Goal: Navigation & Orientation: Find specific page/section

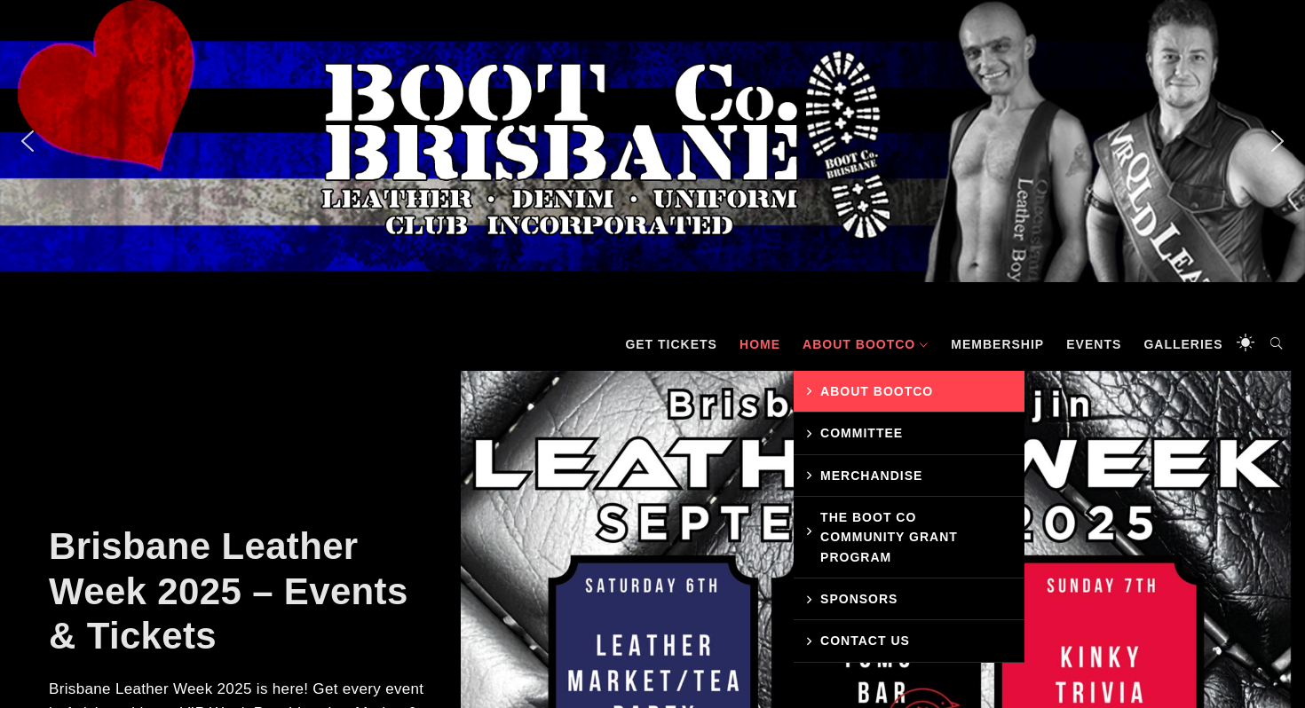
click at [913, 376] on link "About BootCo" at bounding box center [909, 392] width 231 height 42
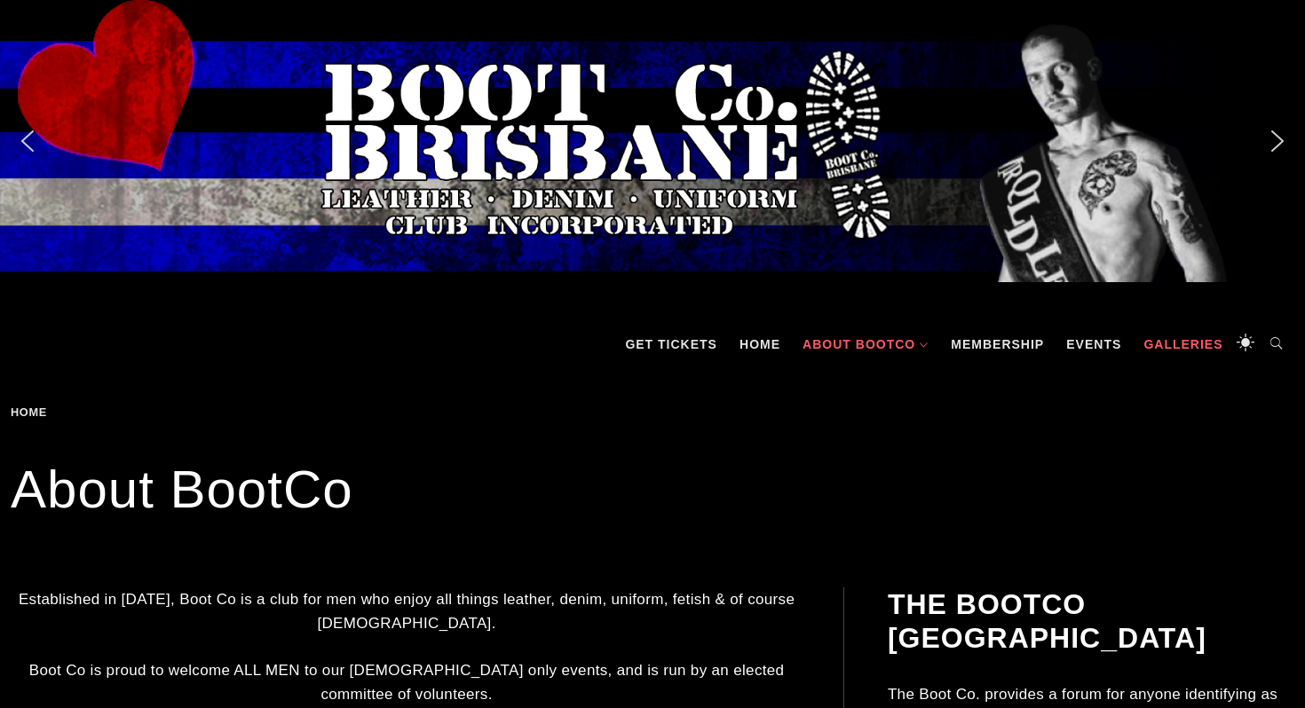
click at [1157, 343] on link "Galleries" at bounding box center [1182, 344] width 97 height 53
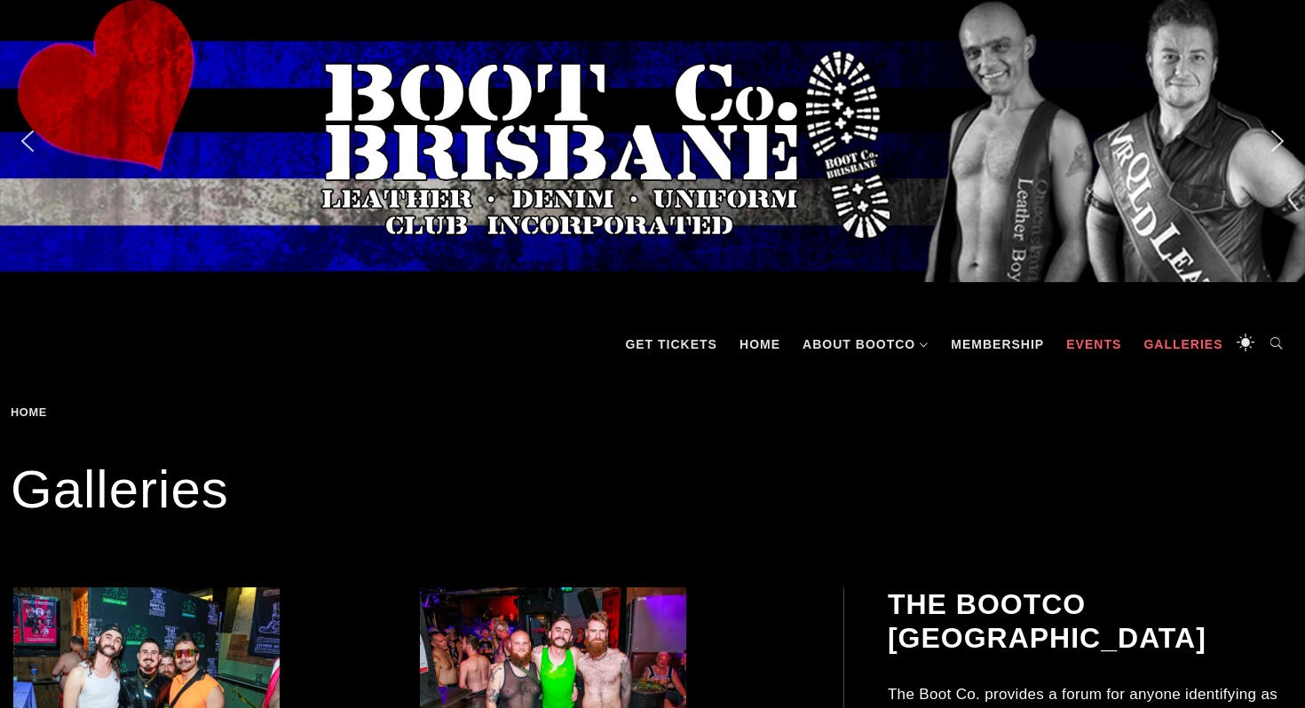
click at [1108, 340] on link "Events" at bounding box center [1093, 344] width 73 height 53
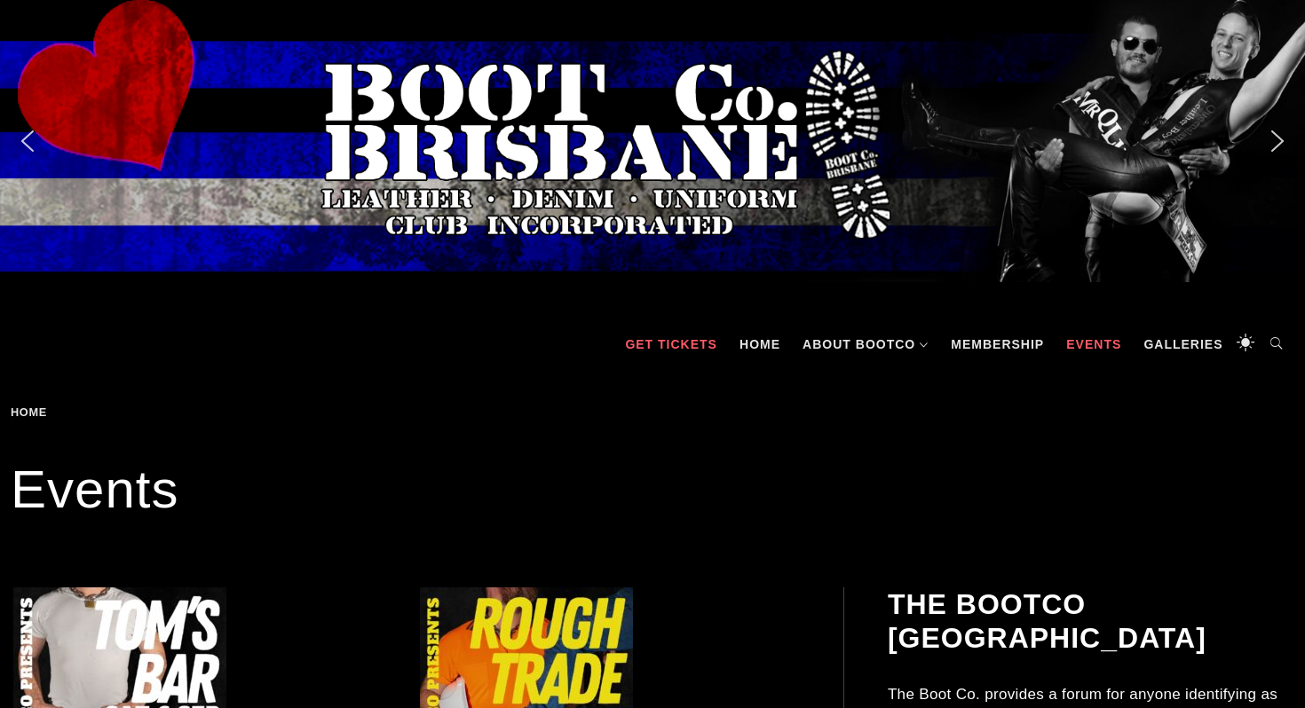
click at [713, 346] on link "GET TICKETS" at bounding box center [671, 344] width 110 height 53
